Goal: Information Seeking & Learning: Learn about a topic

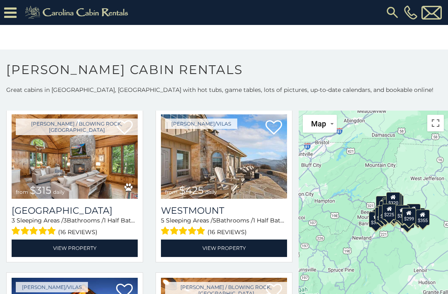
scroll to position [202, 0]
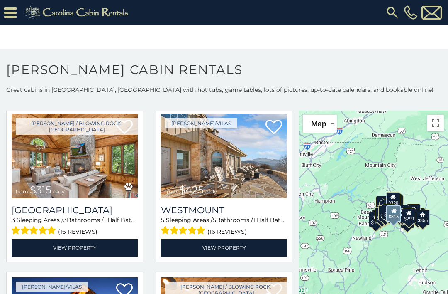
click at [34, 171] on img at bounding box center [75, 156] width 126 height 85
click at [41, 171] on img at bounding box center [75, 156] width 126 height 85
click at [45, 170] on img at bounding box center [75, 156] width 126 height 85
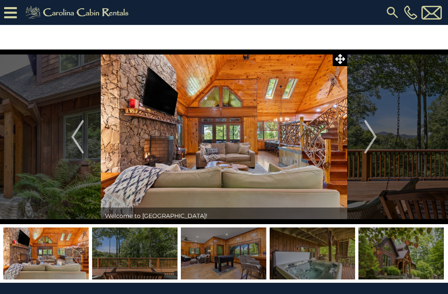
click at [144, 257] on img at bounding box center [135, 253] width 86 height 52
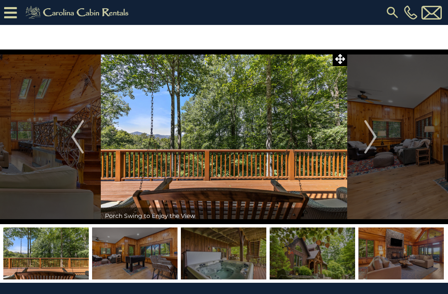
click at [146, 248] on img at bounding box center [135, 253] width 86 height 52
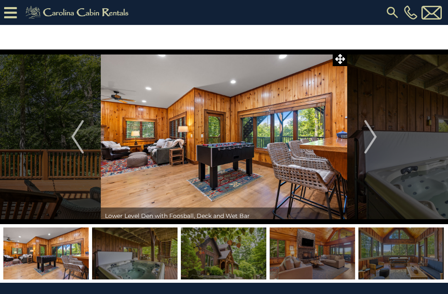
click at [368, 132] on img "Next" at bounding box center [371, 136] width 12 height 33
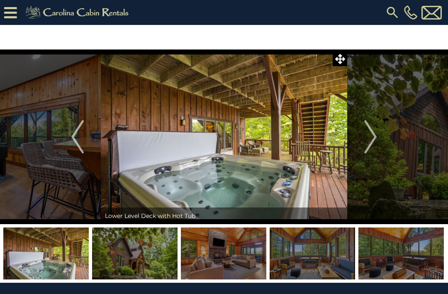
click at [380, 134] on button "Next" at bounding box center [371, 136] width 47 height 174
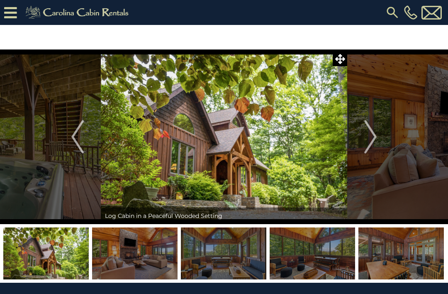
click at [385, 132] on button "Next" at bounding box center [371, 136] width 47 height 174
click at [388, 129] on button "Next" at bounding box center [371, 136] width 47 height 174
click at [375, 135] on img "Next" at bounding box center [371, 136] width 12 height 33
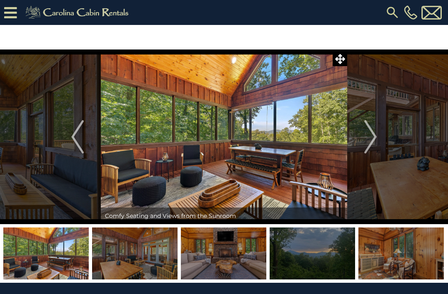
click at [376, 135] on img "Next" at bounding box center [371, 136] width 12 height 33
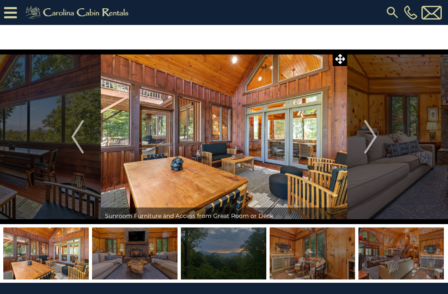
click at [373, 142] on img "Next" at bounding box center [371, 136] width 12 height 33
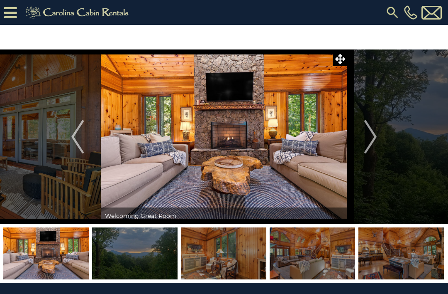
click at [373, 142] on img "Next" at bounding box center [371, 136] width 12 height 33
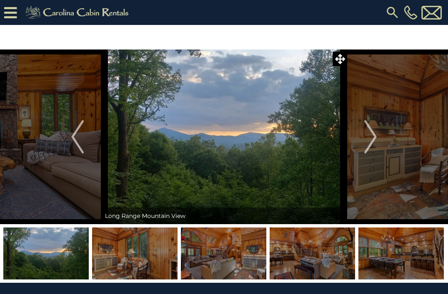
click at [374, 140] on img "Next" at bounding box center [371, 136] width 12 height 33
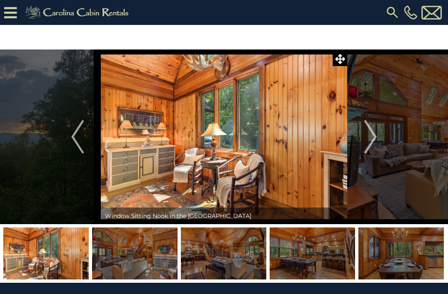
click at [372, 141] on img "Next" at bounding box center [371, 136] width 12 height 33
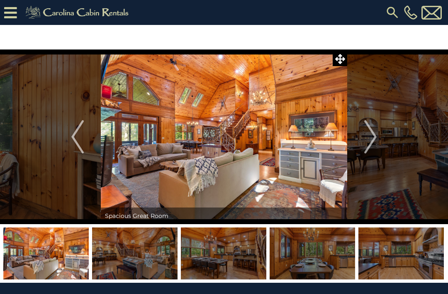
click at [374, 137] on img "Next" at bounding box center [371, 136] width 12 height 33
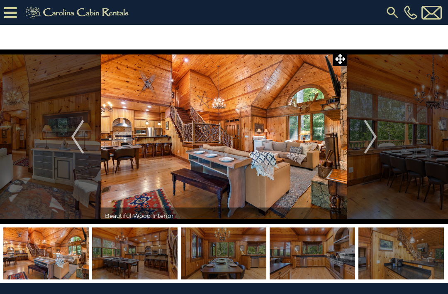
click at [373, 142] on img "Next" at bounding box center [371, 136] width 12 height 33
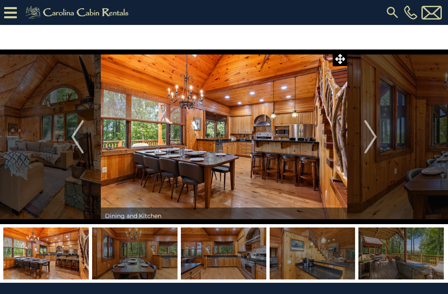
click at [378, 133] on button "Next" at bounding box center [371, 136] width 47 height 174
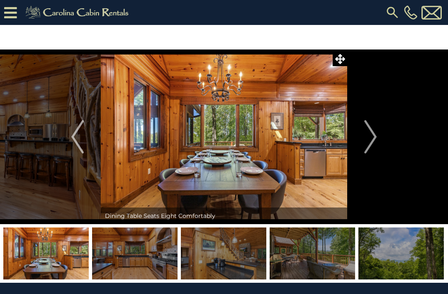
click at [372, 138] on img "Next" at bounding box center [371, 136] width 12 height 33
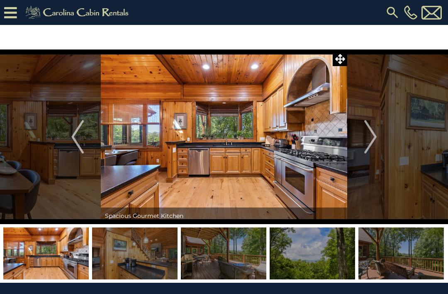
click at [374, 142] on img "Next" at bounding box center [371, 136] width 12 height 33
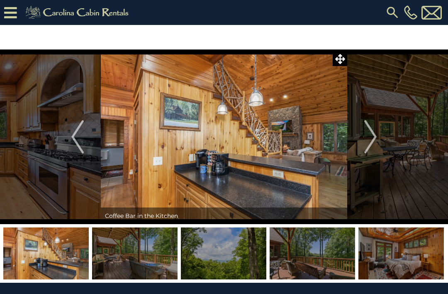
click at [371, 140] on img "Next" at bounding box center [371, 136] width 12 height 33
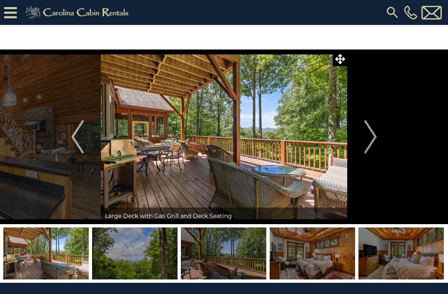
click at [375, 140] on img "Next" at bounding box center [371, 136] width 12 height 33
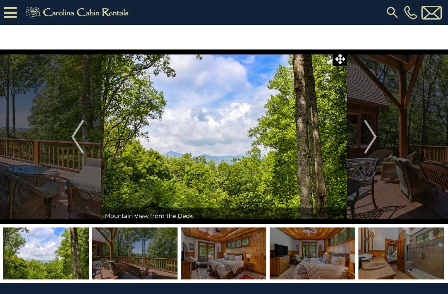
click at [375, 137] on img "Next" at bounding box center [371, 136] width 12 height 33
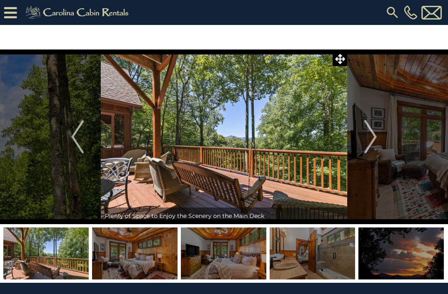
click at [372, 139] on img "Next" at bounding box center [371, 136] width 12 height 33
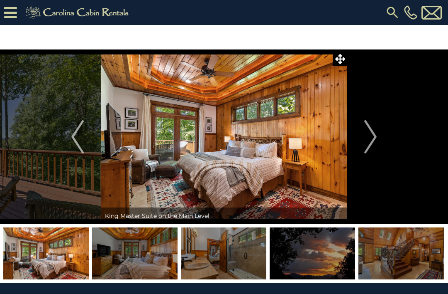
click at [372, 140] on img "Next" at bounding box center [371, 136] width 12 height 33
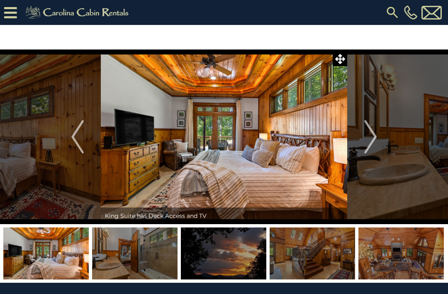
click at [370, 139] on img "Next" at bounding box center [371, 136] width 12 height 33
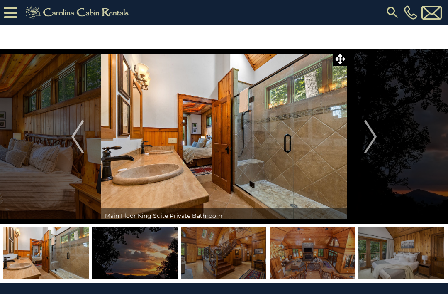
click at [372, 141] on img "Next" at bounding box center [371, 136] width 12 height 33
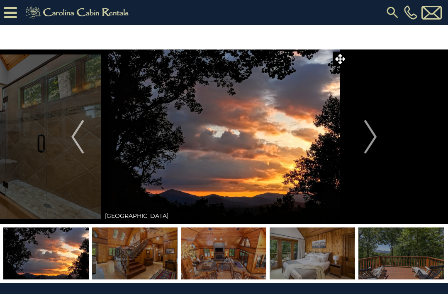
click at [374, 142] on img "Next" at bounding box center [371, 136] width 12 height 33
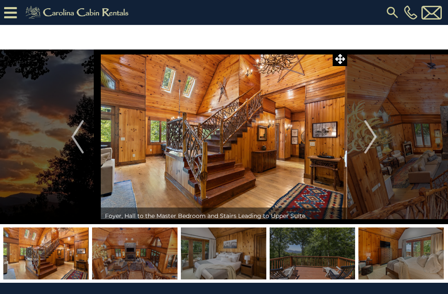
click at [374, 138] on img "Next" at bounding box center [371, 136] width 12 height 33
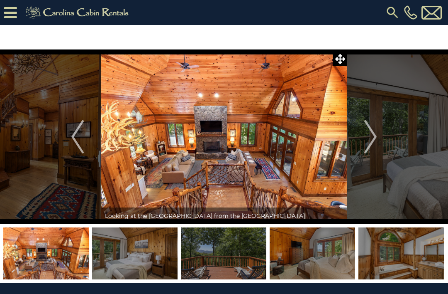
click at [373, 139] on img "Next" at bounding box center [371, 136] width 12 height 33
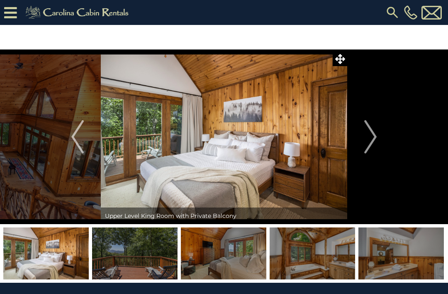
click at [375, 136] on img "Next" at bounding box center [371, 136] width 12 height 33
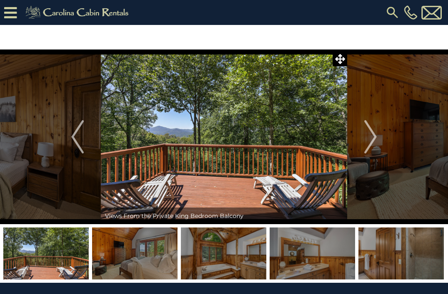
click at [373, 142] on img "Next" at bounding box center [371, 136] width 12 height 33
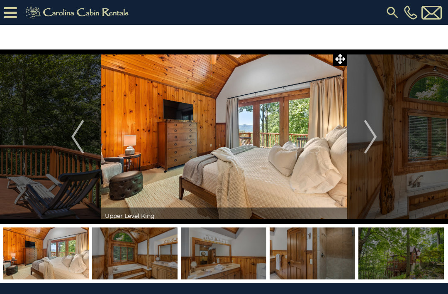
click at [376, 137] on img "Next" at bounding box center [371, 136] width 12 height 33
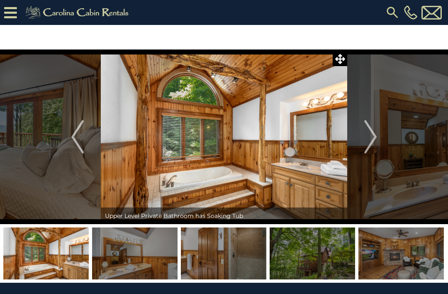
click at [377, 141] on img "Next" at bounding box center [371, 136] width 12 height 33
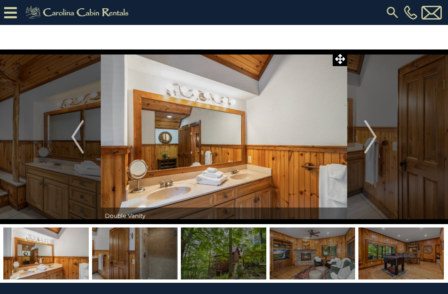
click at [376, 139] on img "Next" at bounding box center [371, 136] width 12 height 33
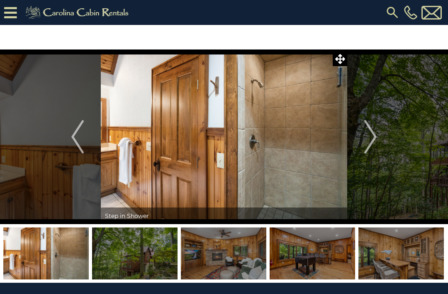
click at [374, 136] on img "Next" at bounding box center [371, 136] width 12 height 33
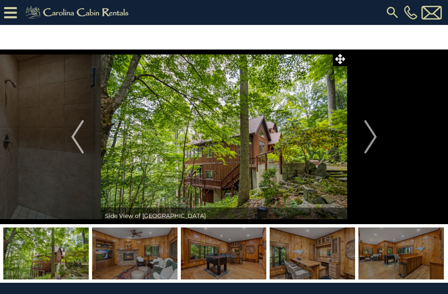
click at [373, 141] on img "Next" at bounding box center [371, 136] width 12 height 33
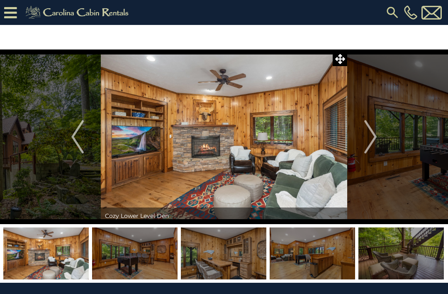
click at [371, 139] on img "Next" at bounding box center [371, 136] width 12 height 33
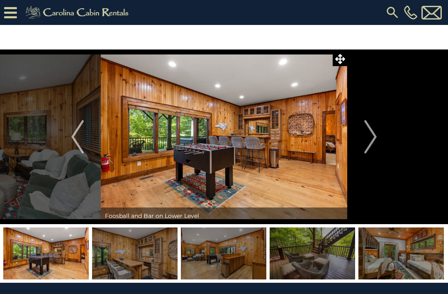
click at [371, 136] on img "Next" at bounding box center [371, 136] width 12 height 33
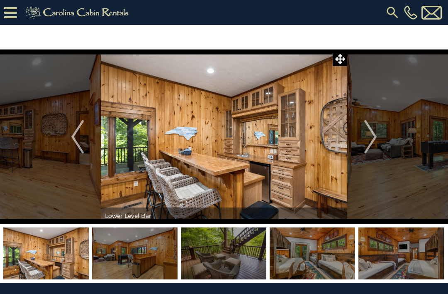
click at [372, 135] on img "Next" at bounding box center [371, 136] width 12 height 33
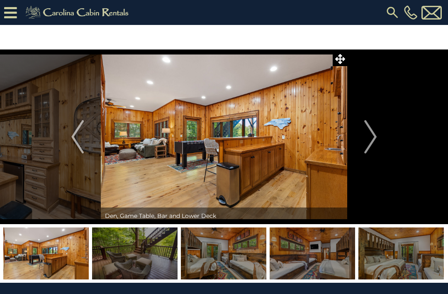
click at [374, 140] on img "Next" at bounding box center [371, 136] width 12 height 33
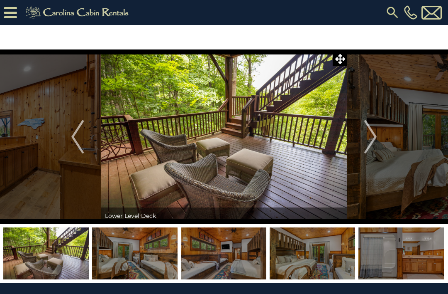
click at [372, 139] on img "Next" at bounding box center [371, 136] width 12 height 33
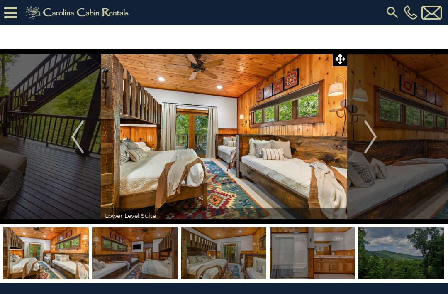
click at [378, 134] on button "Next" at bounding box center [371, 136] width 47 height 174
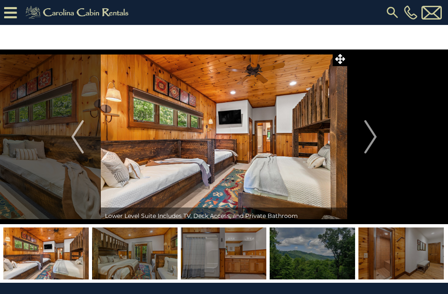
click at [371, 137] on img "Next" at bounding box center [371, 136] width 12 height 33
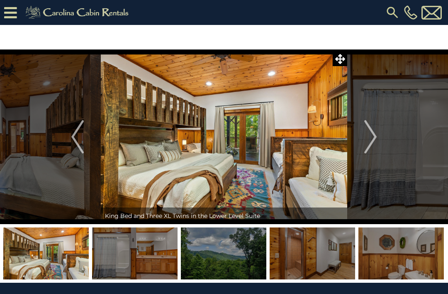
click at [372, 143] on img "Next" at bounding box center [371, 136] width 12 height 33
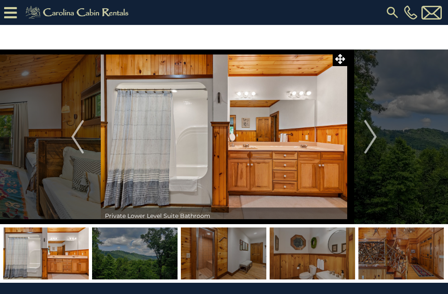
click at [371, 144] on img "Next" at bounding box center [371, 136] width 12 height 33
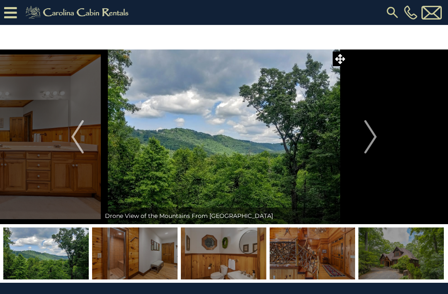
click at [378, 139] on button "Next" at bounding box center [371, 136] width 47 height 174
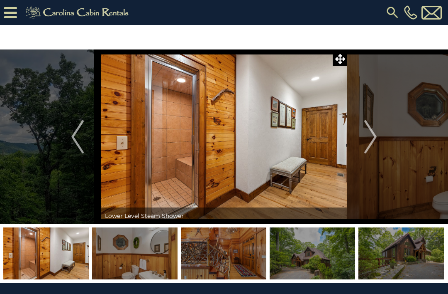
click at [373, 141] on img "Next" at bounding box center [371, 136] width 12 height 33
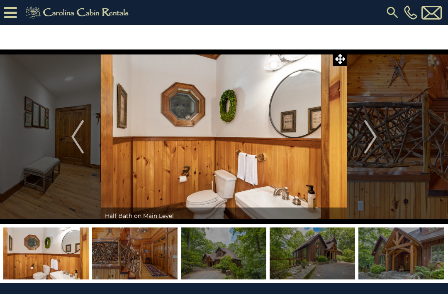
click at [371, 144] on img "Next" at bounding box center [371, 136] width 12 height 33
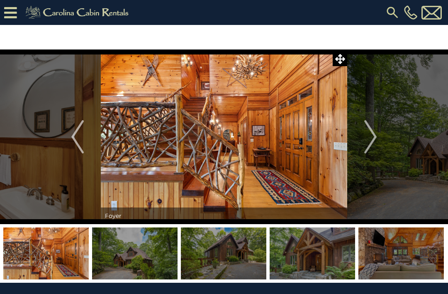
click at [373, 146] on img "Next" at bounding box center [371, 136] width 12 height 33
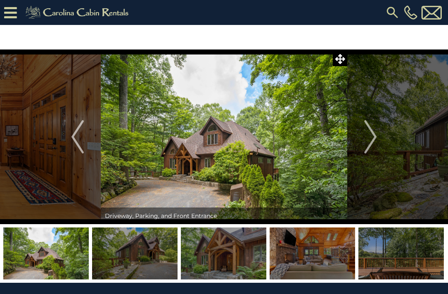
click at [375, 152] on img "Next" at bounding box center [371, 136] width 12 height 33
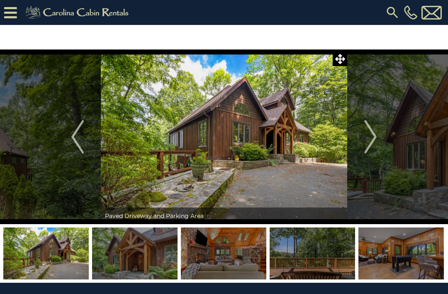
click at [376, 146] on img "Next" at bounding box center [371, 136] width 12 height 33
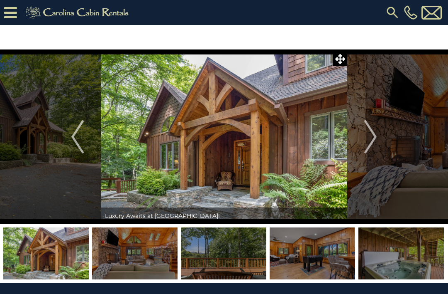
click at [372, 143] on img "Next" at bounding box center [371, 136] width 12 height 33
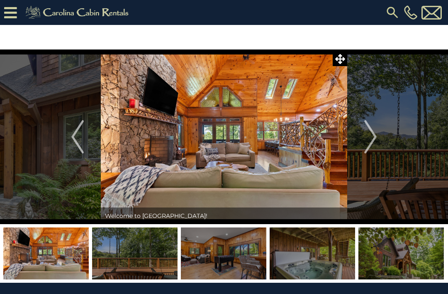
click at [381, 136] on button "Next" at bounding box center [371, 136] width 47 height 174
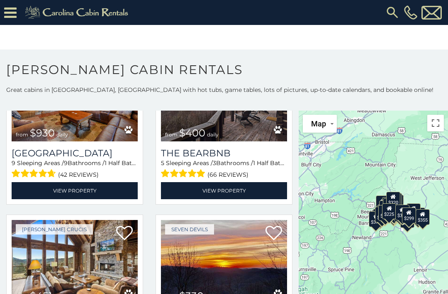
scroll to position [749, 0]
